Goal: Information Seeking & Learning: Understand process/instructions

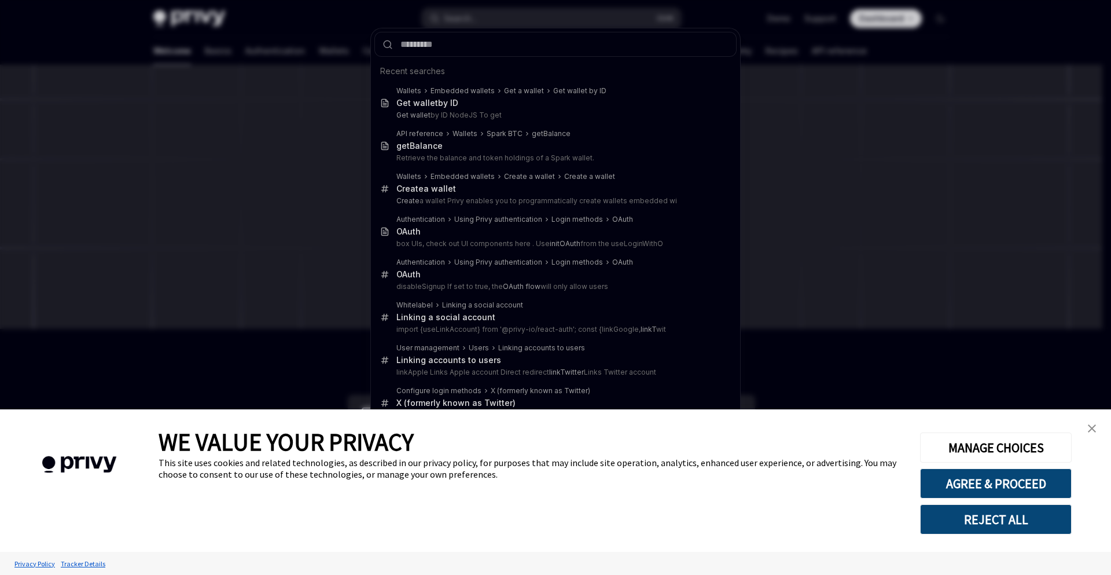
click at [313, 36] on div "Recent searches Wallets Embedded wallets Get a wallet Get wallet by ID Get wall…" at bounding box center [555, 287] width 1111 height 575
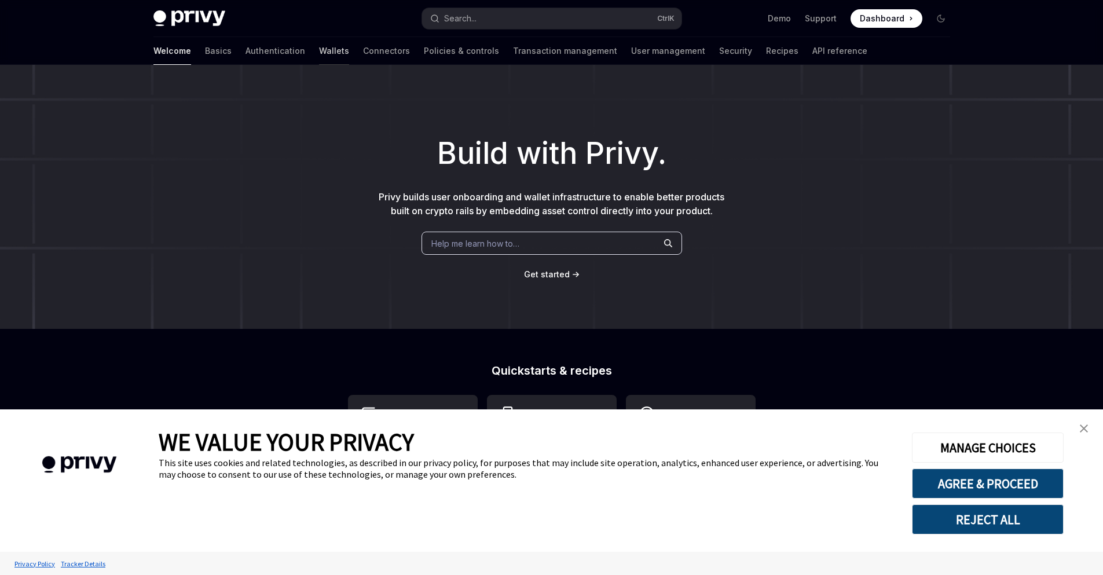
click at [319, 54] on link "Wallets" at bounding box center [334, 51] width 30 height 28
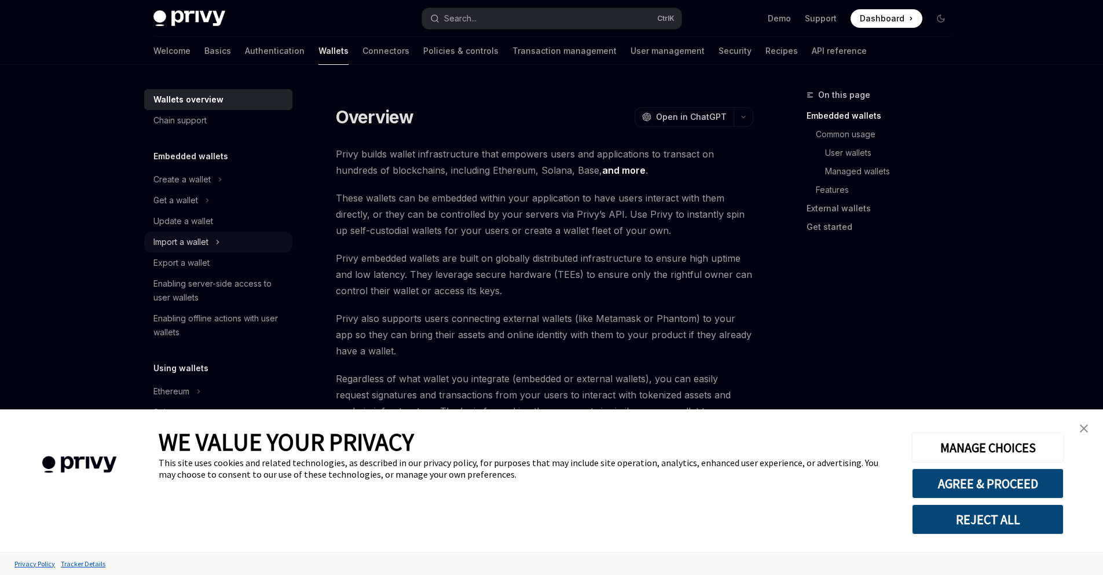
click at [208, 238] on div "Import a wallet" at bounding box center [180, 242] width 55 height 14
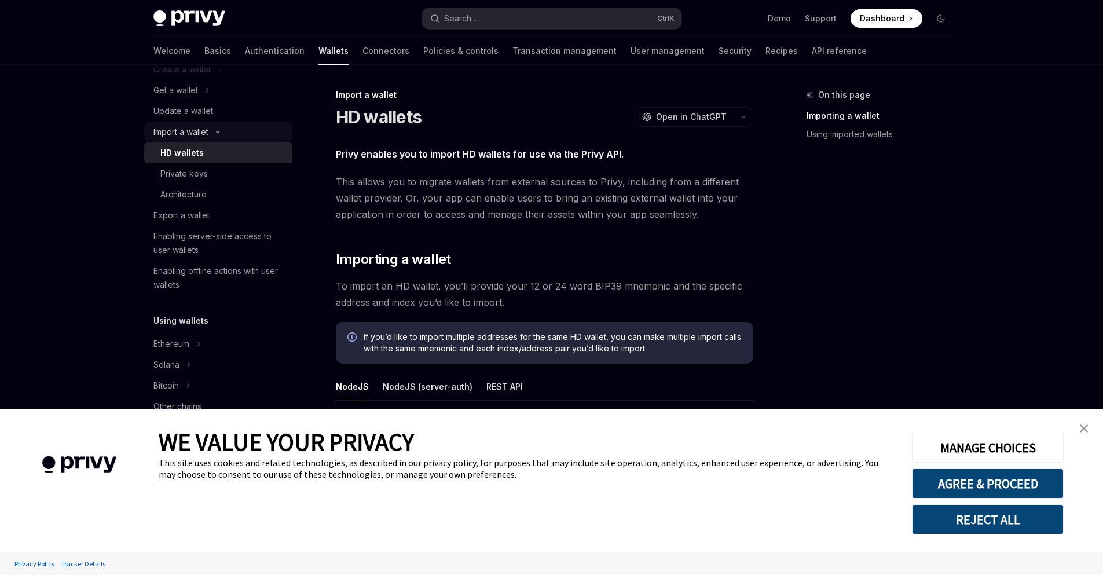
scroll to position [139, 0]
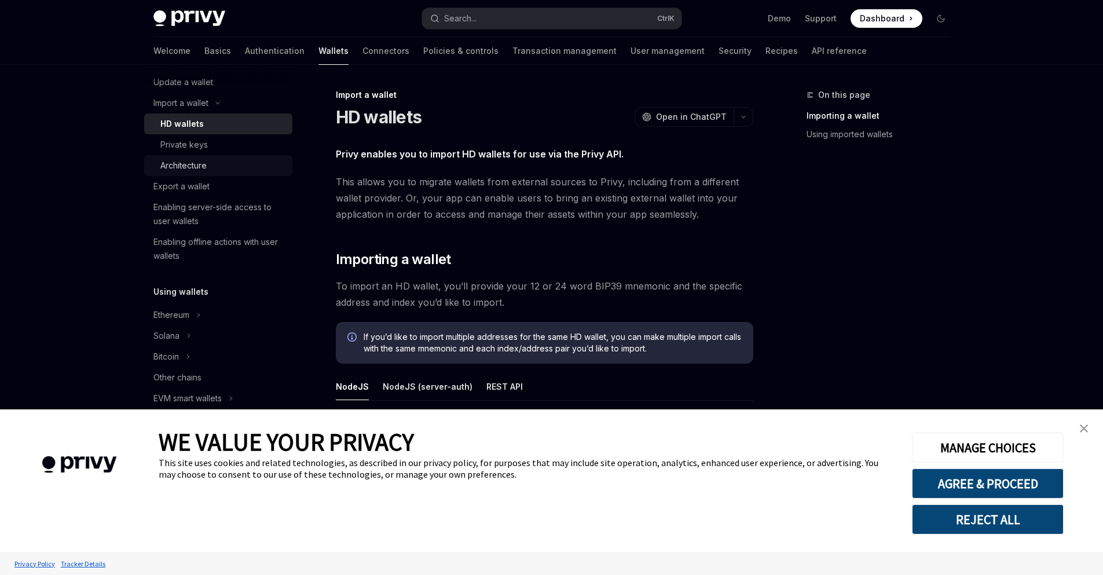
click at [204, 159] on div "Architecture" at bounding box center [183, 166] width 46 height 14
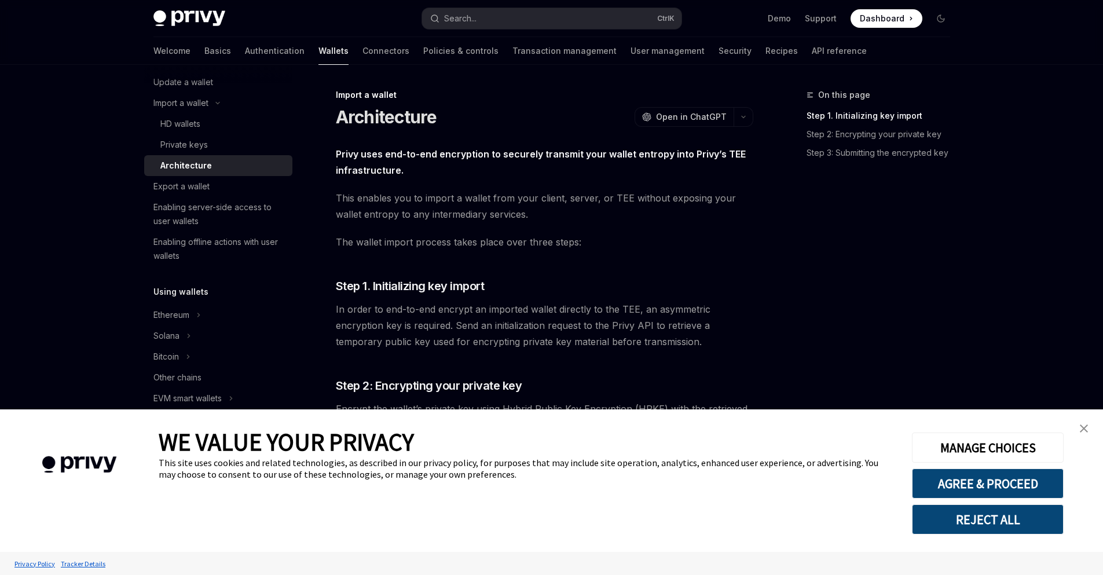
click at [1084, 428] on img "close banner" at bounding box center [1084, 428] width 8 height 8
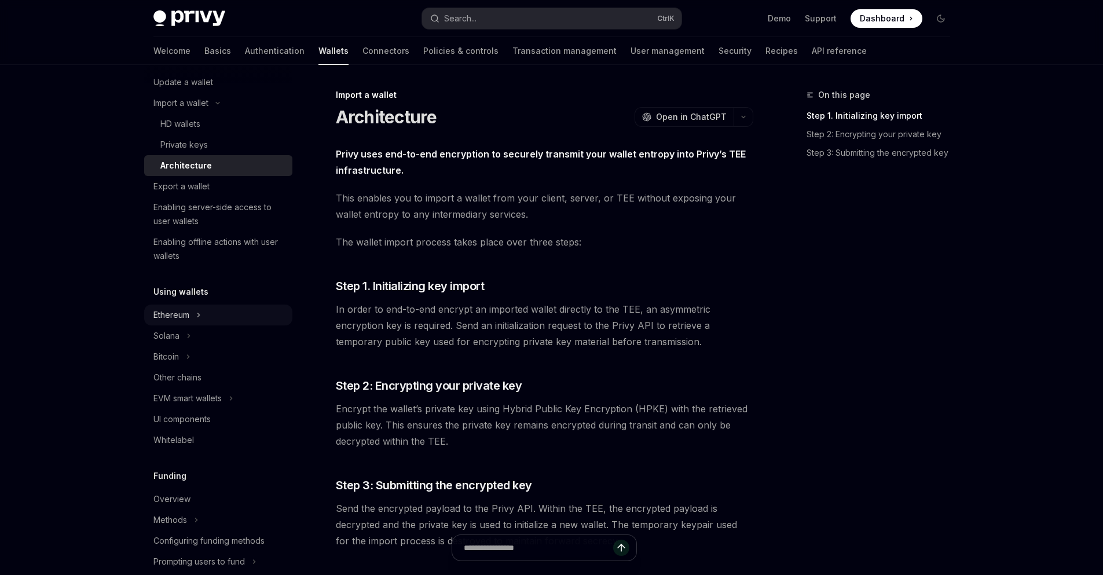
click at [194, 318] on div "Ethereum" at bounding box center [218, 314] width 148 height 21
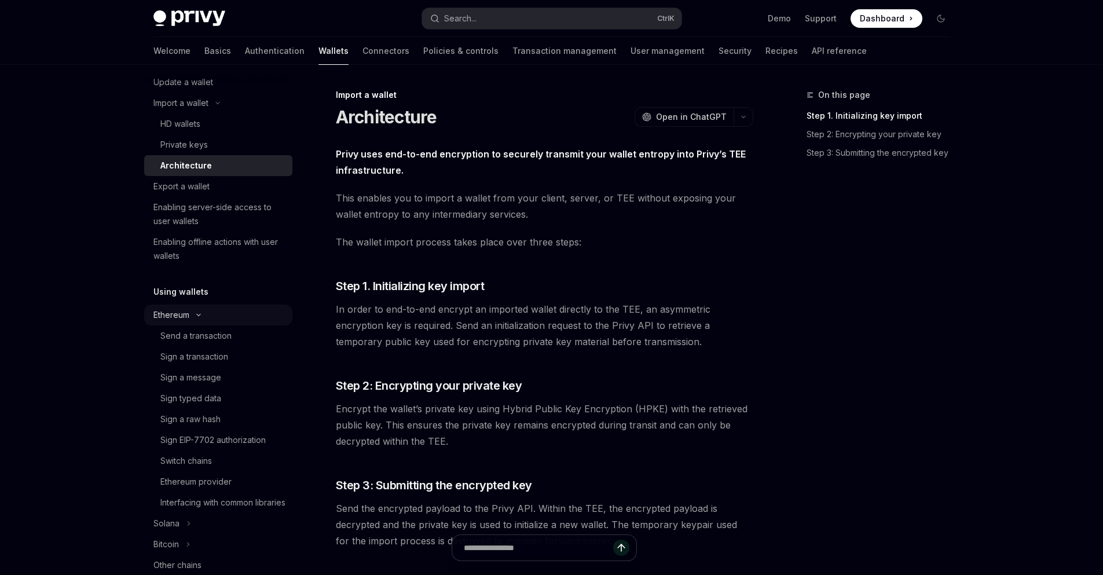
type textarea "*"
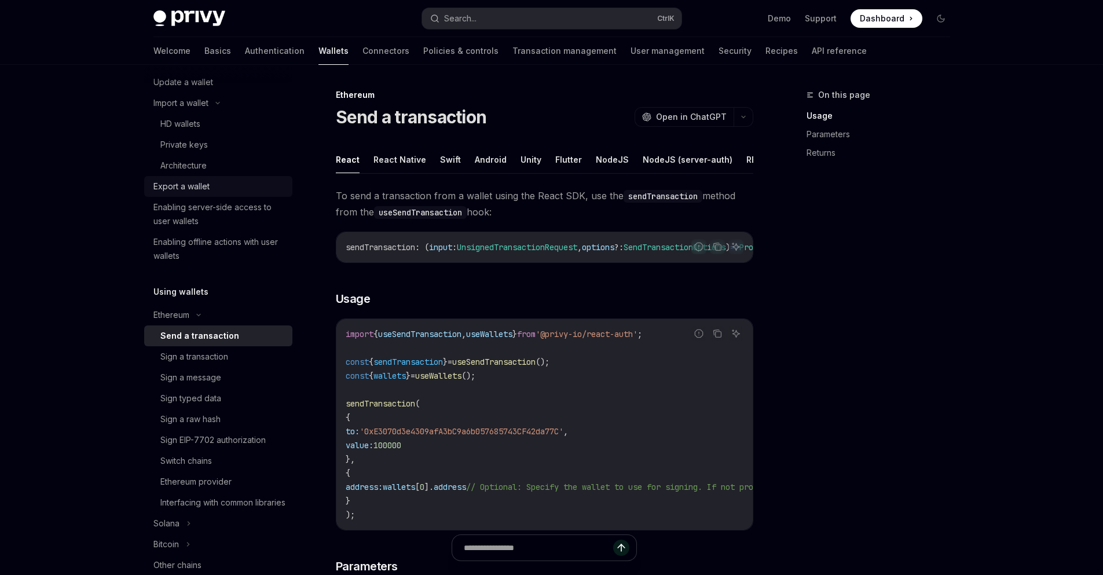
scroll to position [69, 0]
